Goal: Transaction & Acquisition: Purchase product/service

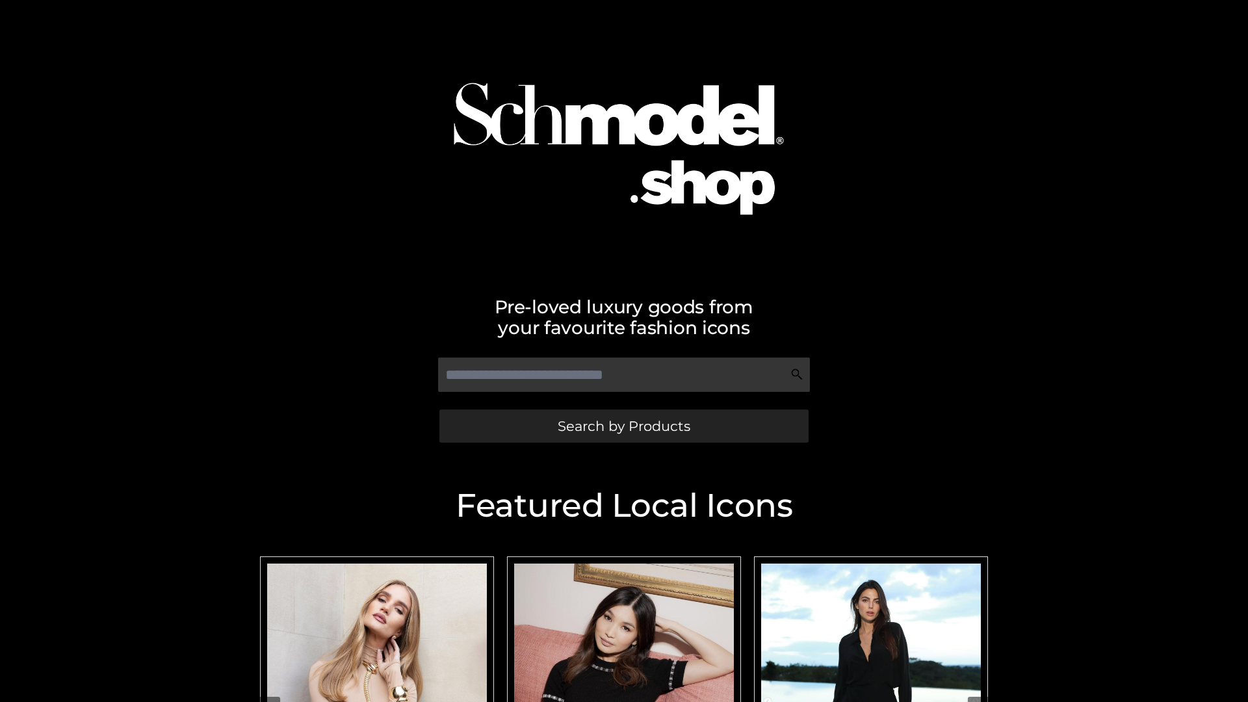
click at [623, 426] on span "Search by Products" at bounding box center [624, 426] width 133 height 14
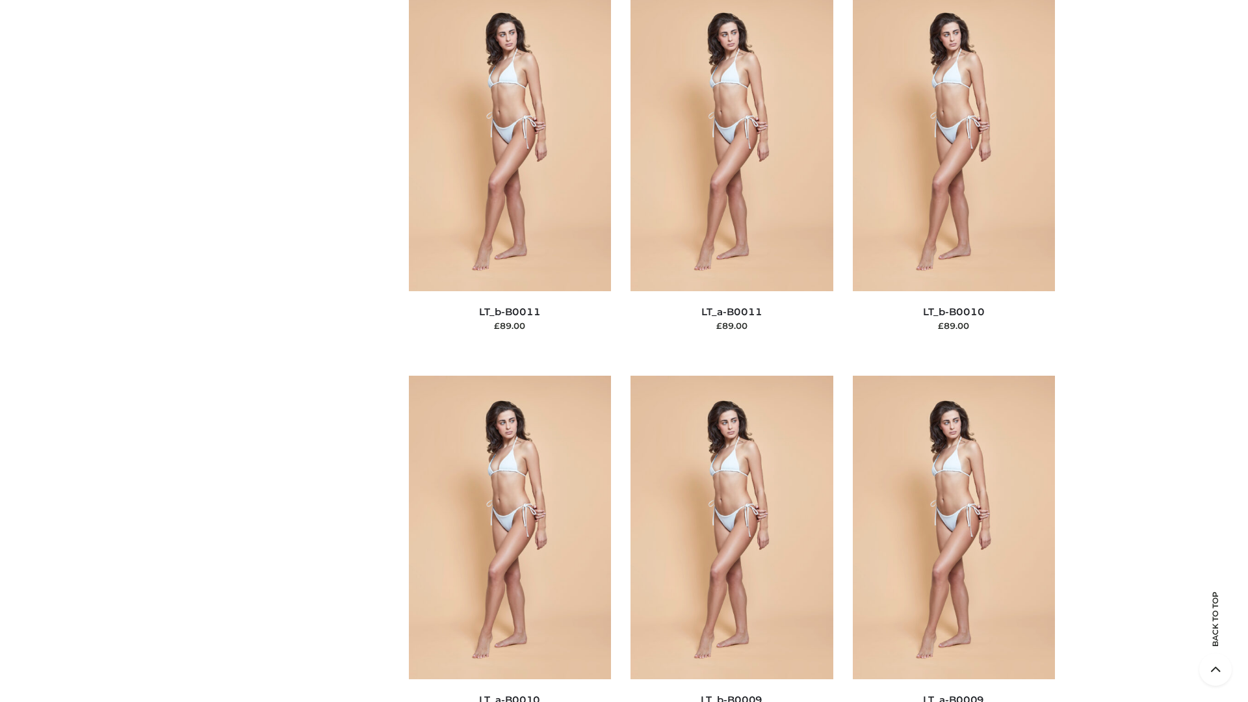
scroll to position [5839, 0]
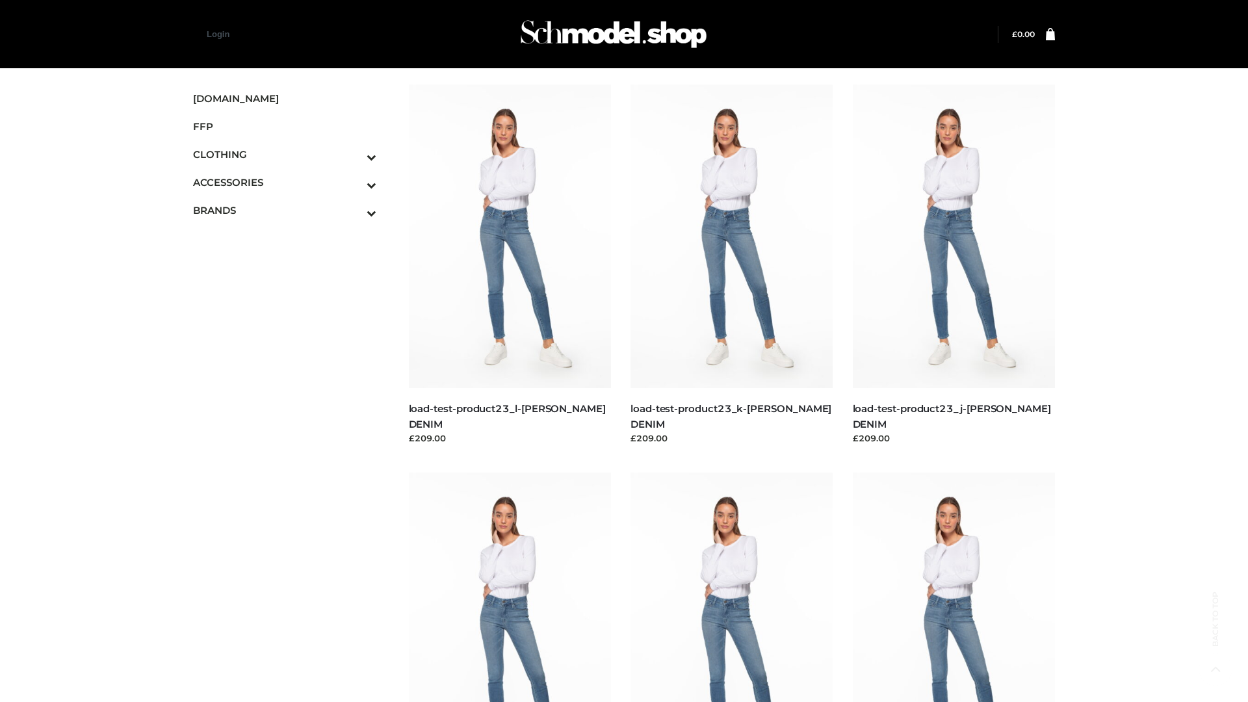
scroll to position [1140, 0]
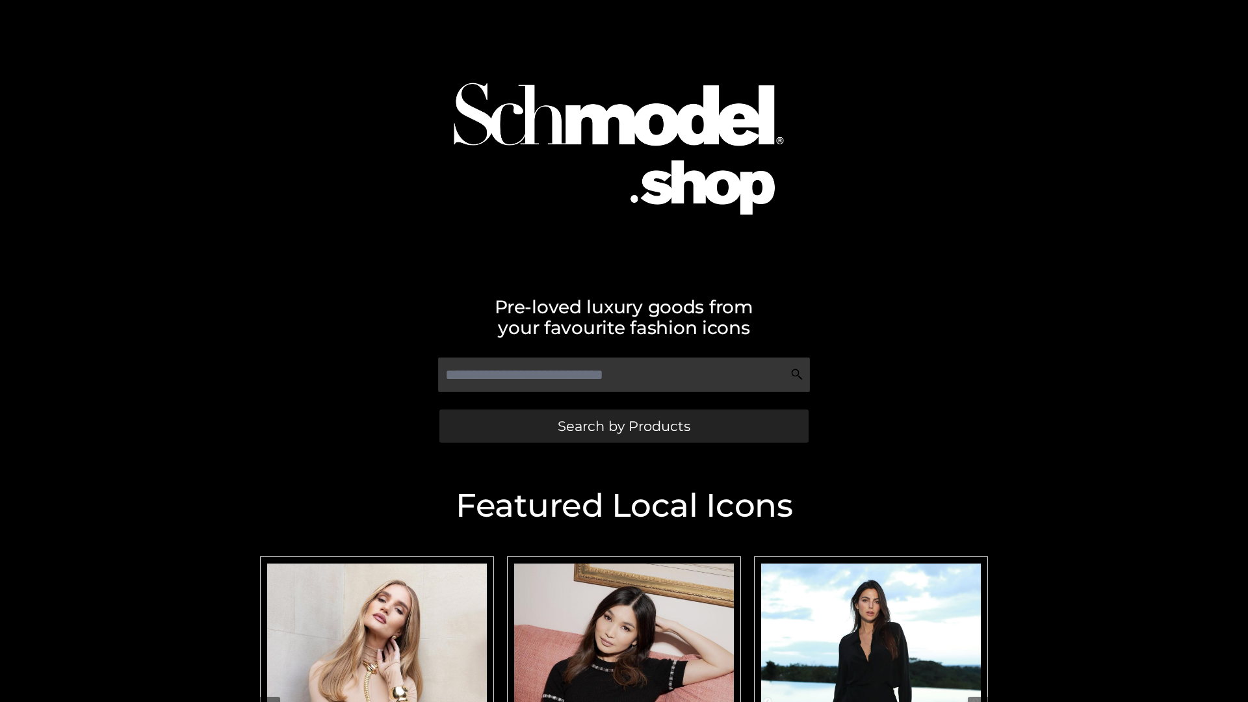
click at [623, 426] on span "Search by Products" at bounding box center [624, 426] width 133 height 14
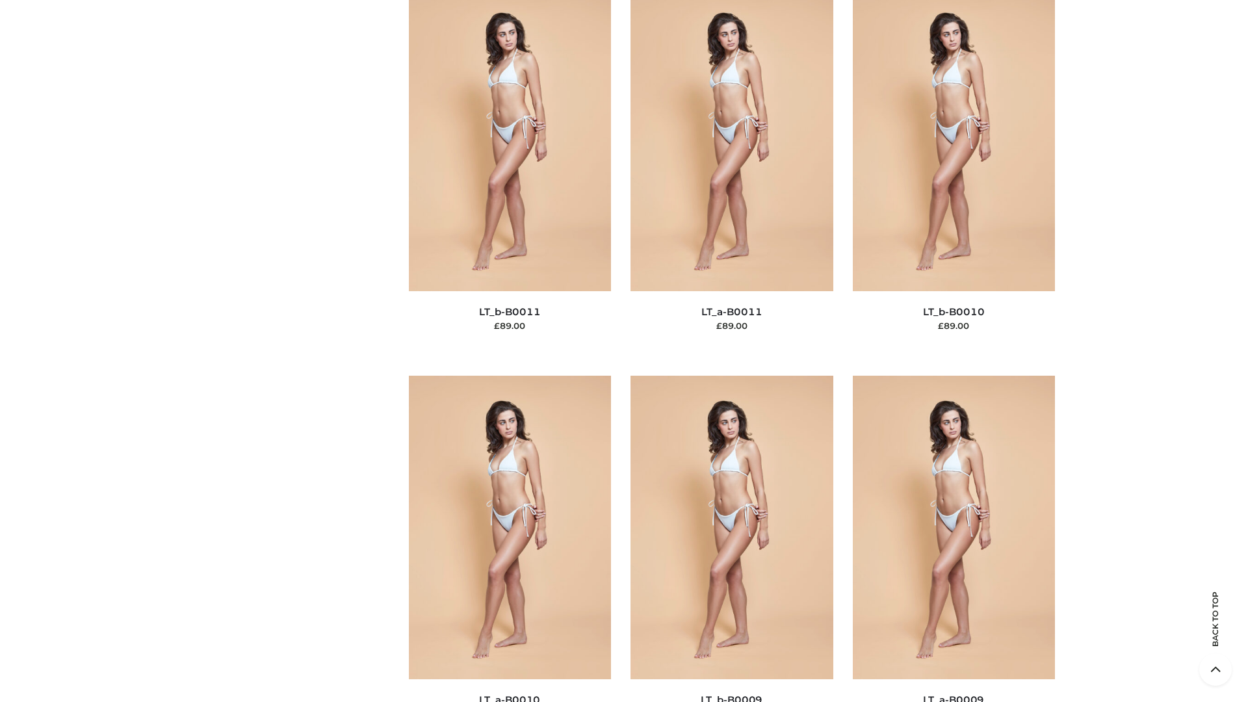
scroll to position [5839, 0]
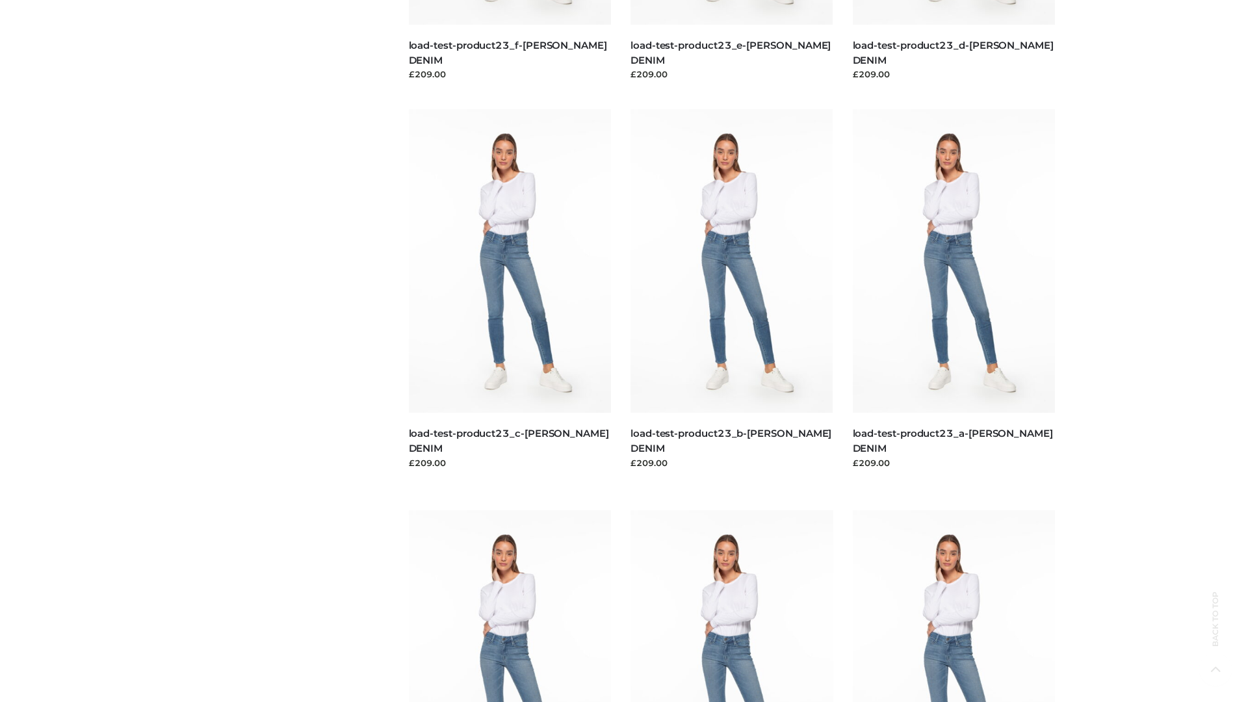
scroll to position [1140, 0]
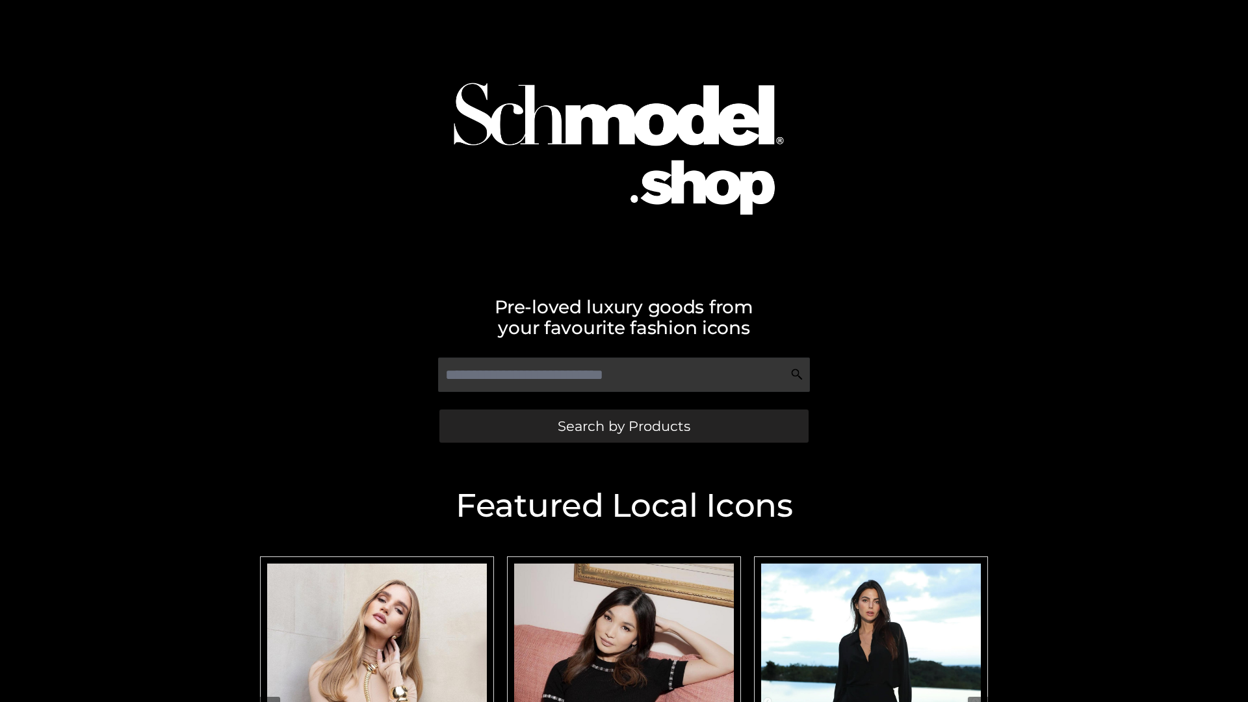
click at [623, 426] on span "Search by Products" at bounding box center [624, 426] width 133 height 14
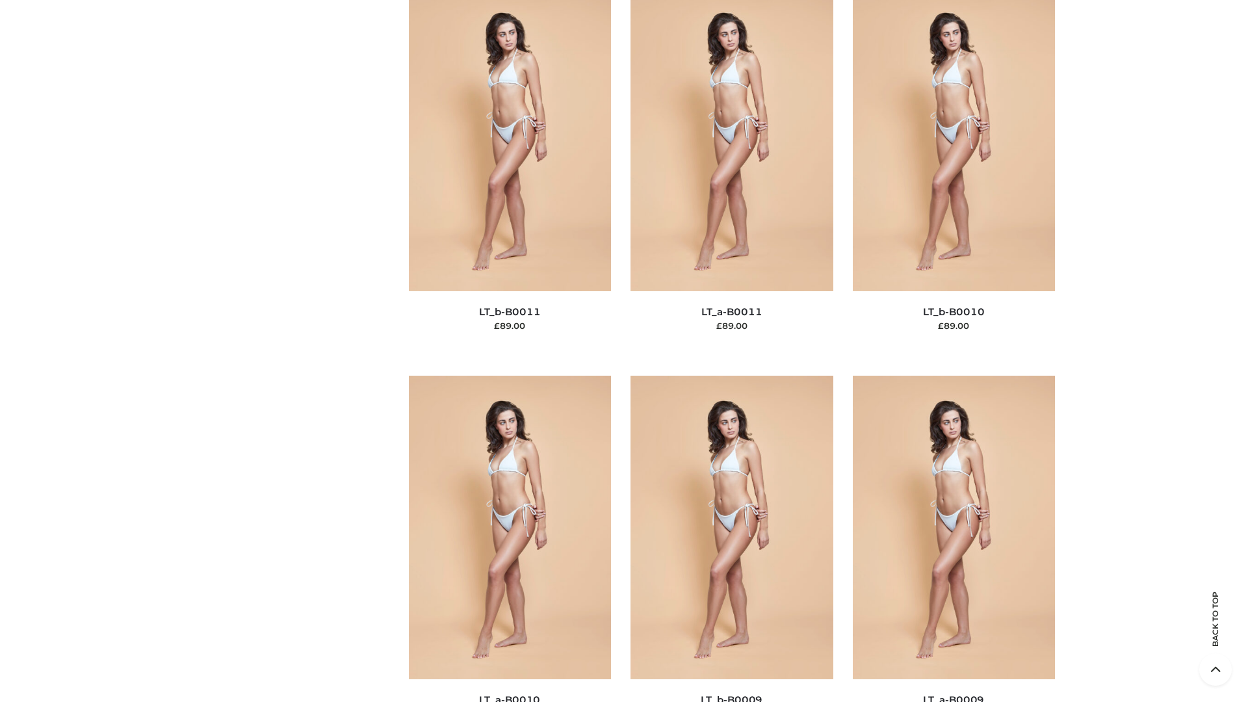
scroll to position [5839, 0]
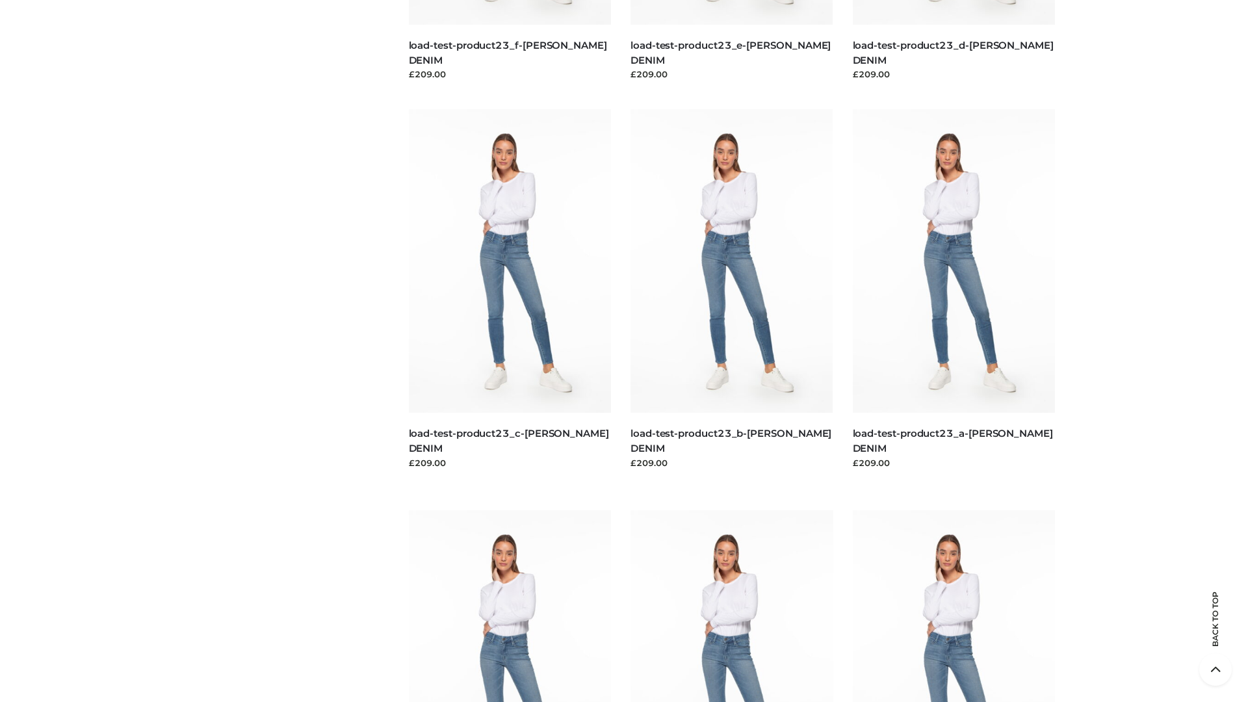
scroll to position [1140, 0]
